Goal: Transaction & Acquisition: Purchase product/service

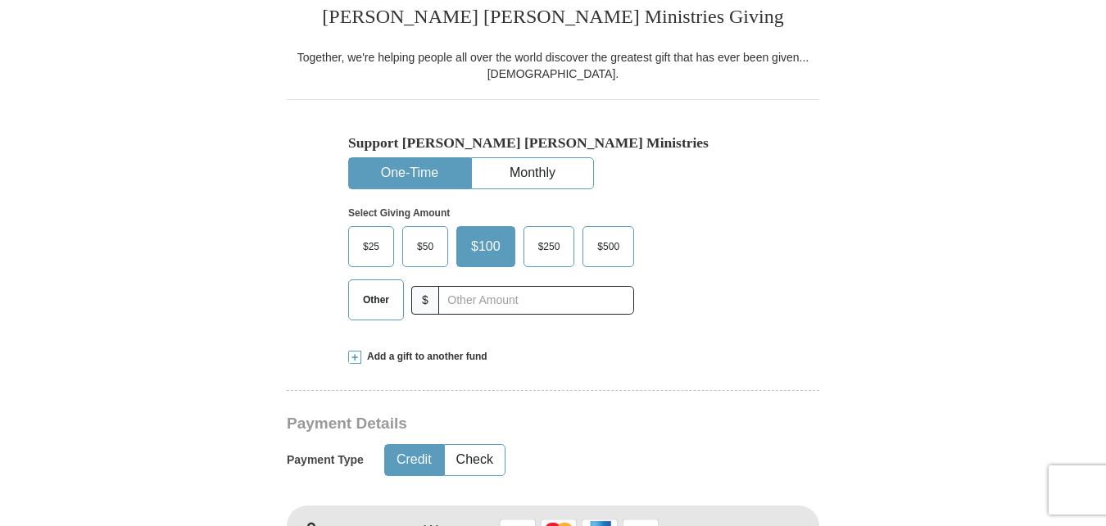
scroll to position [423, 0]
click at [612, 250] on span "$500" at bounding box center [608, 245] width 38 height 25
click at [0, 0] on input "$500" at bounding box center [0, 0] width 0 height 0
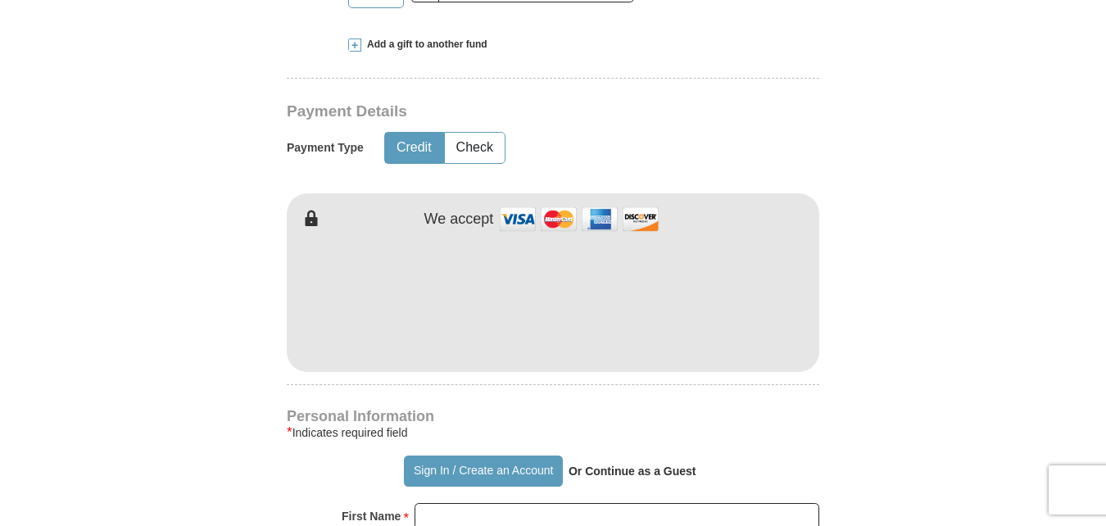
scroll to position [752, 0]
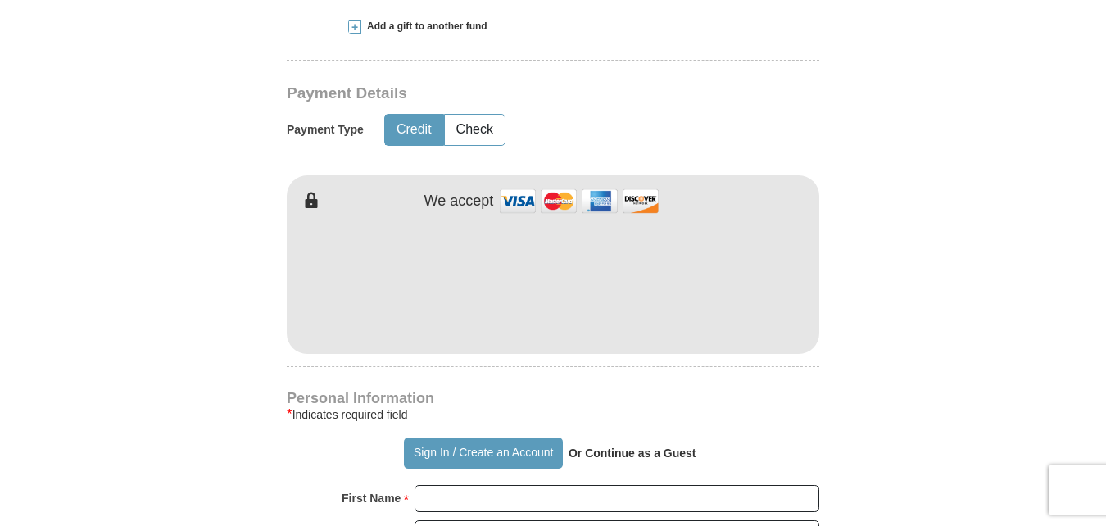
click at [230, 336] on form "Already have an account? Sign in for faster giving. Don't have an account? Crea…" at bounding box center [553, 318] width 934 height 2009
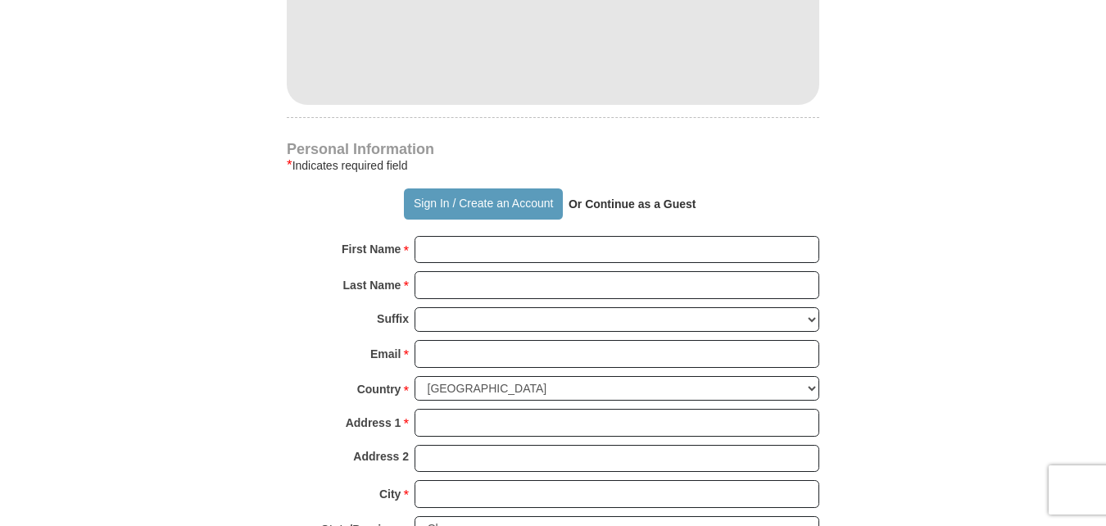
scroll to position [1003, 0]
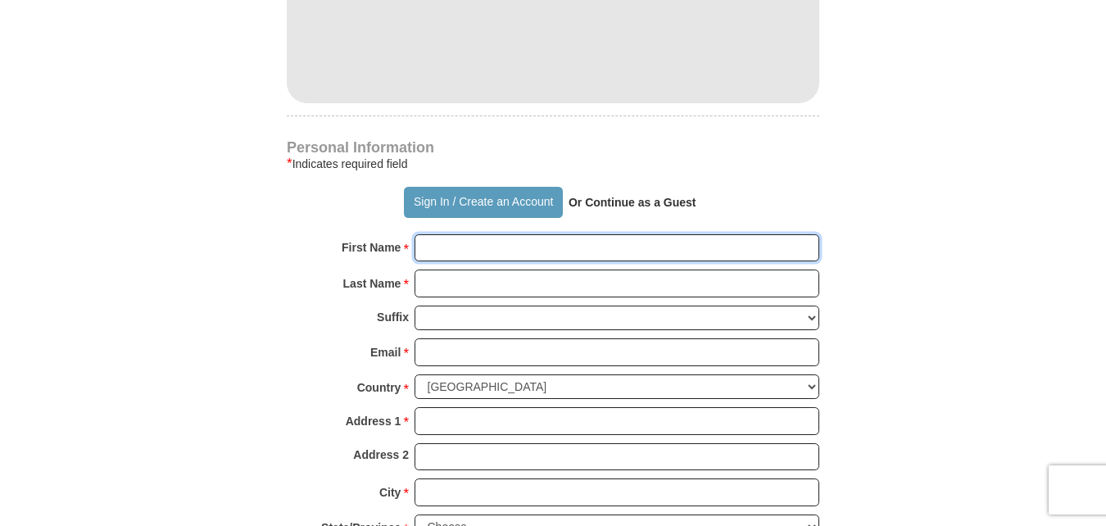
click at [509, 245] on input "First Name *" at bounding box center [616, 248] width 405 height 28
type input "[PERSON_NAME]"
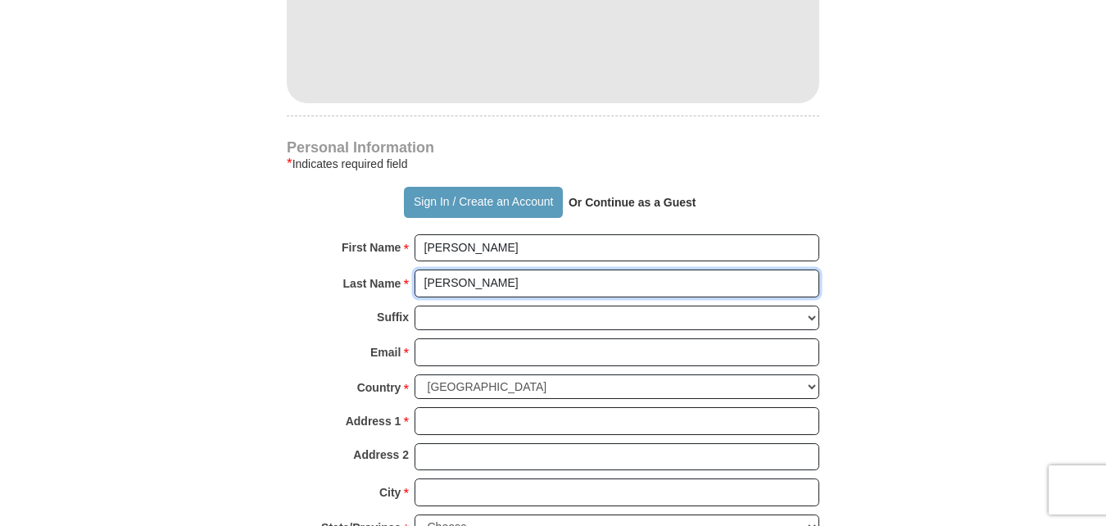
type input "[PERSON_NAME]"
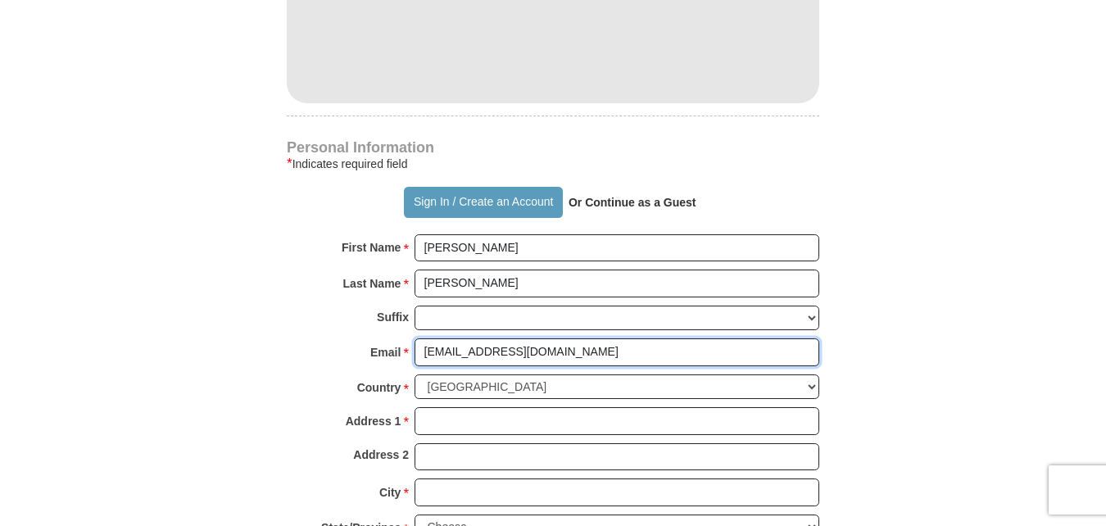
type input "[EMAIL_ADDRESS][DOMAIN_NAME]"
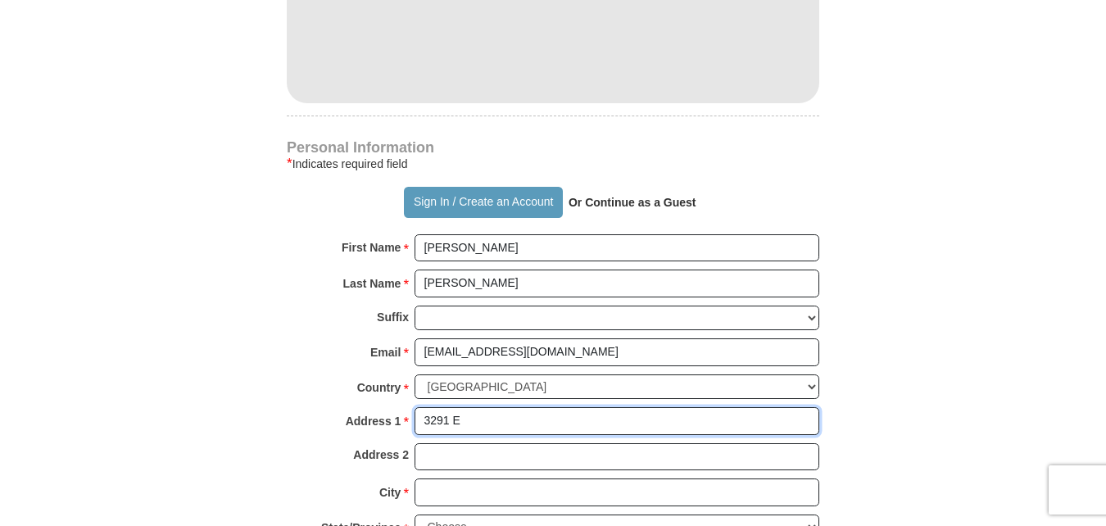
type input "[STREET_ADDRESS]"
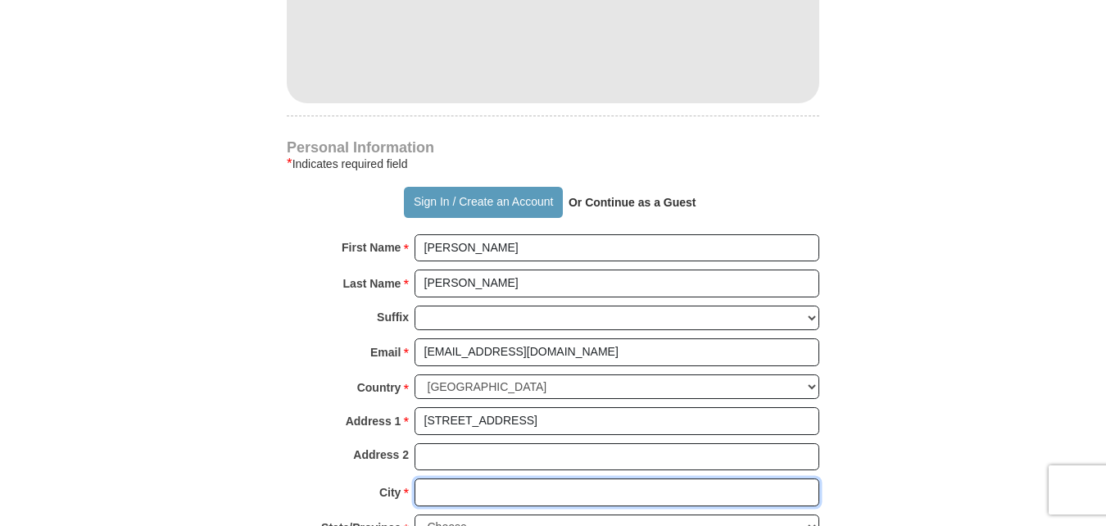
type input "Gilbert, [GEOGRAPHIC_DATA]"
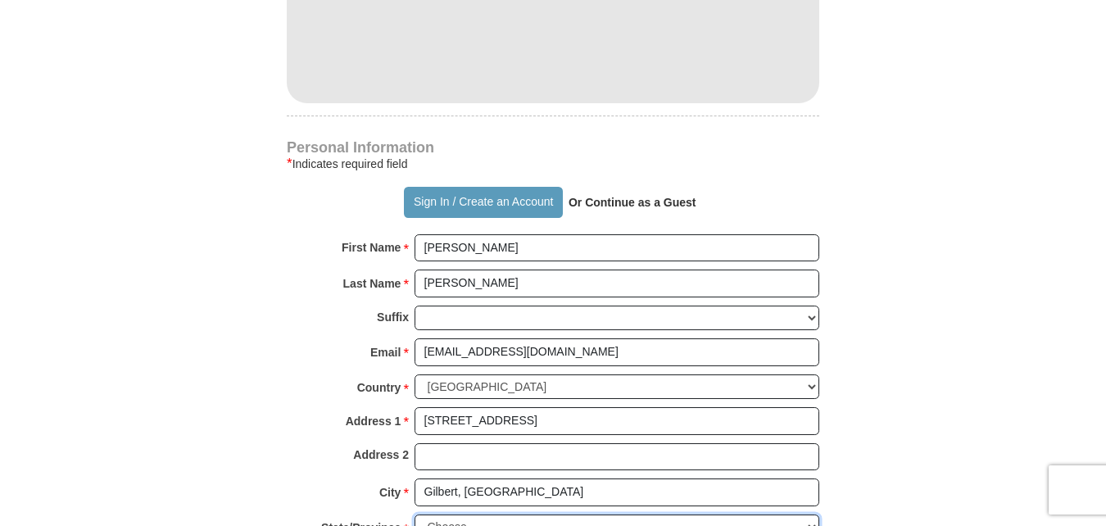
select select "AZ"
type input "85297"
type input "6025020336"
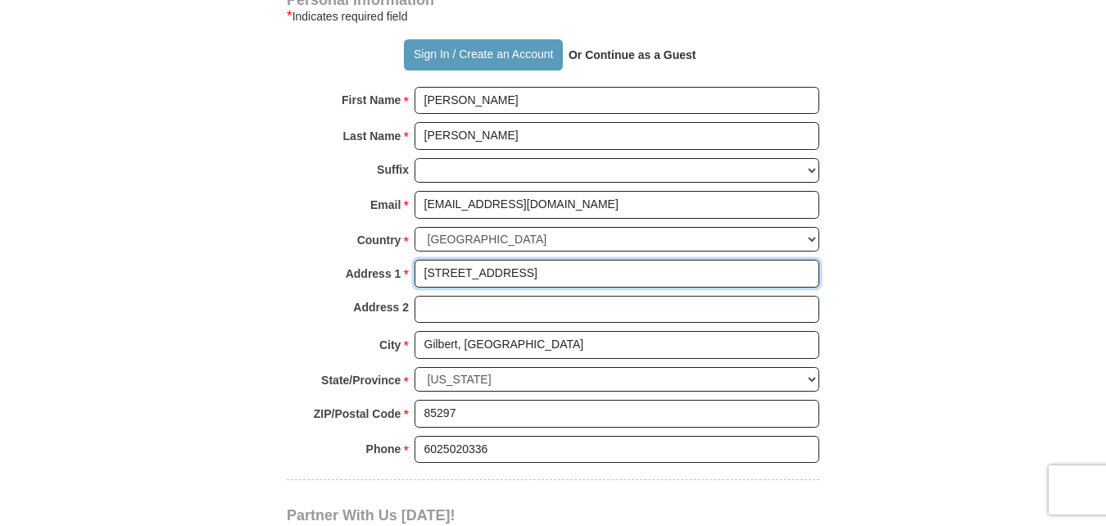
scroll to position [1154, 0]
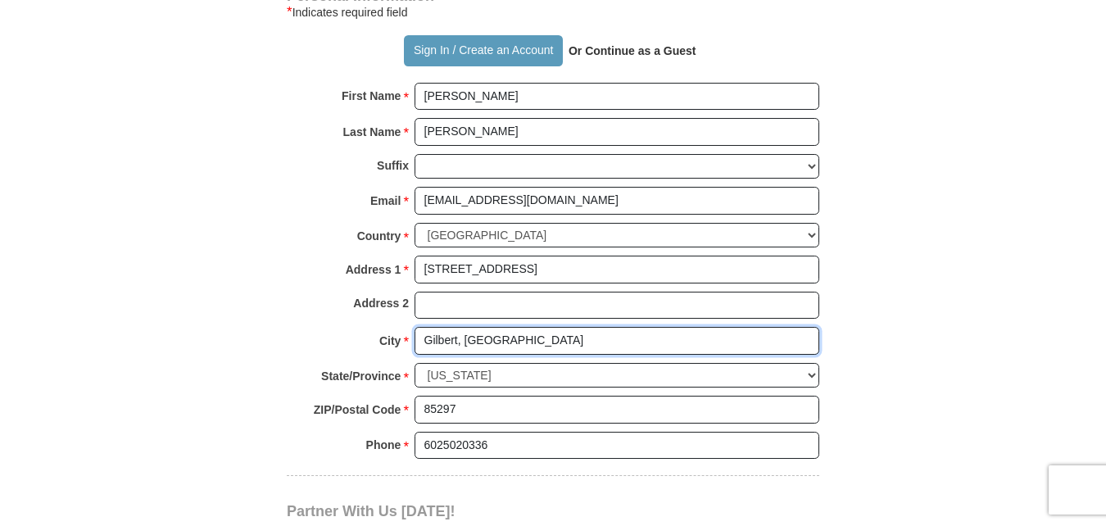
click at [650, 346] on input "Gilbert, [GEOGRAPHIC_DATA]" at bounding box center [616, 341] width 405 height 28
type input "[PERSON_NAME]"
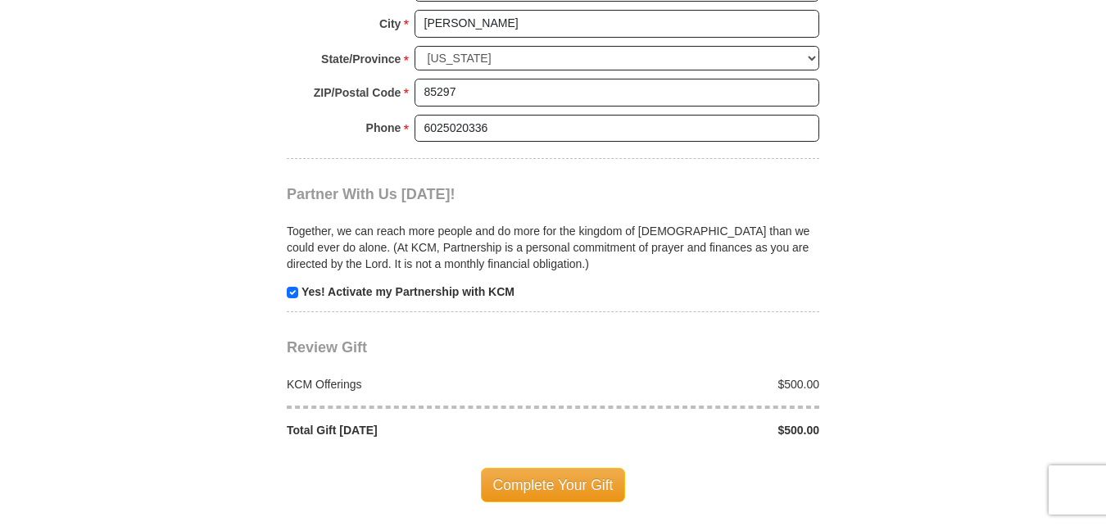
scroll to position [1476, 0]
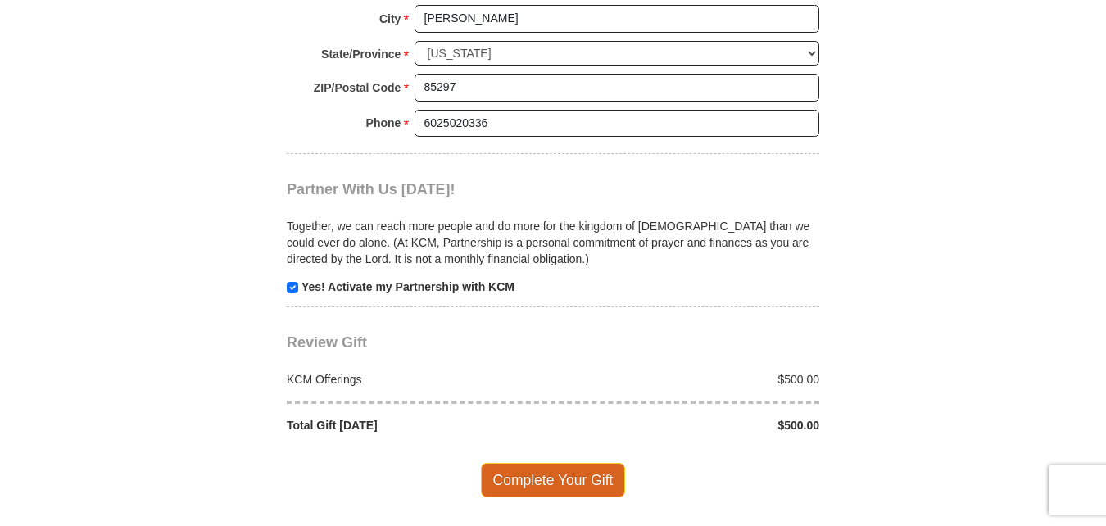
click at [577, 476] on span "Complete Your Gift" at bounding box center [553, 480] width 145 height 34
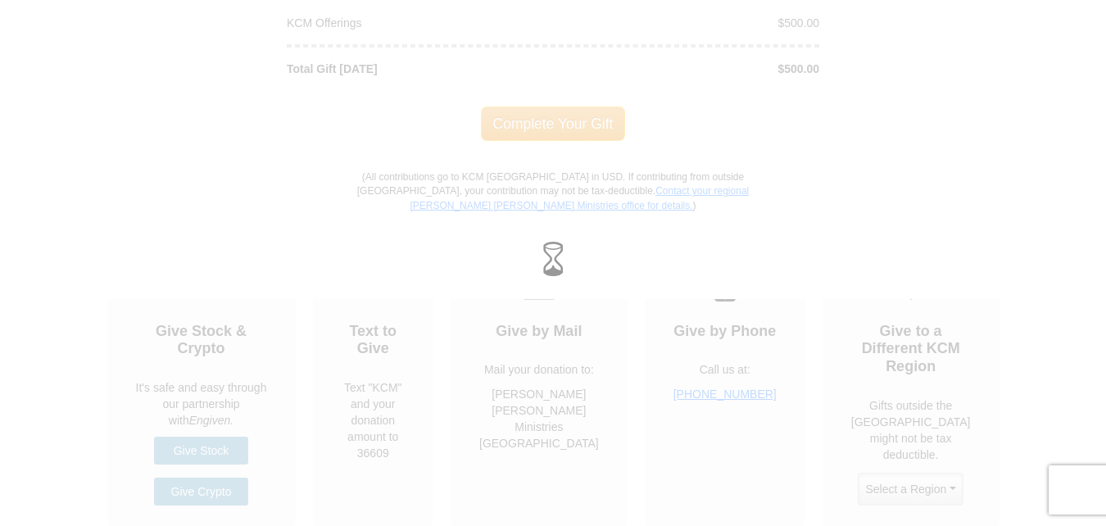
scroll to position [1834, 0]
